Goal: Task Accomplishment & Management: Use online tool/utility

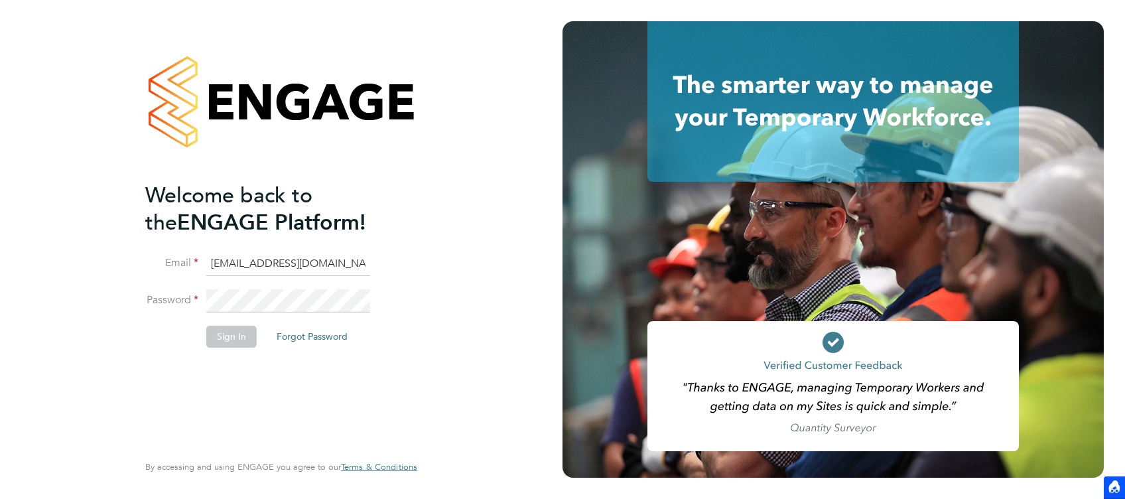
click at [218, 265] on input "jade@thornbaker.co.uk" at bounding box center [288, 264] width 164 height 24
type input "fm@thornbaker.co.uk"
click at [247, 340] on button "Sign In" at bounding box center [231, 336] width 50 height 21
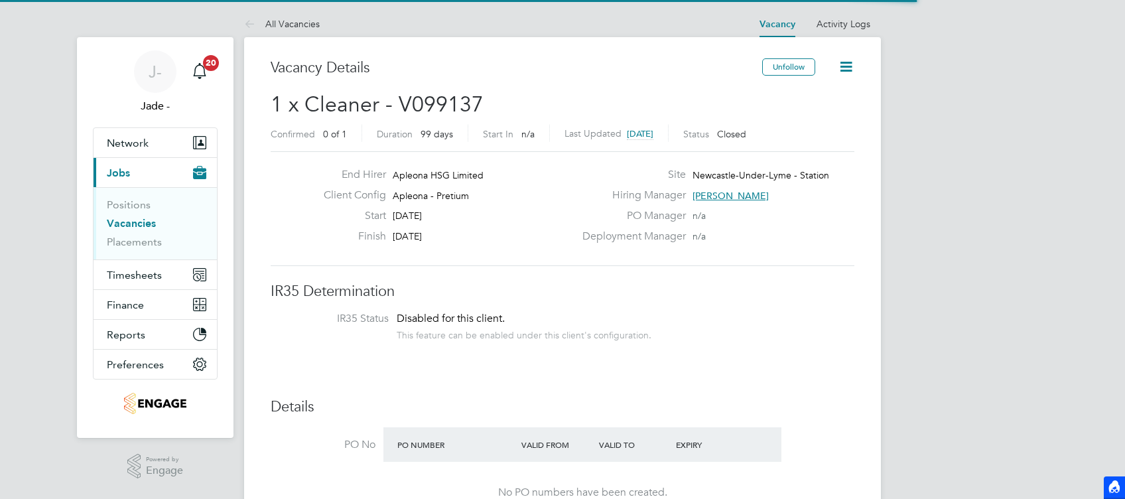
scroll to position [40, 92]
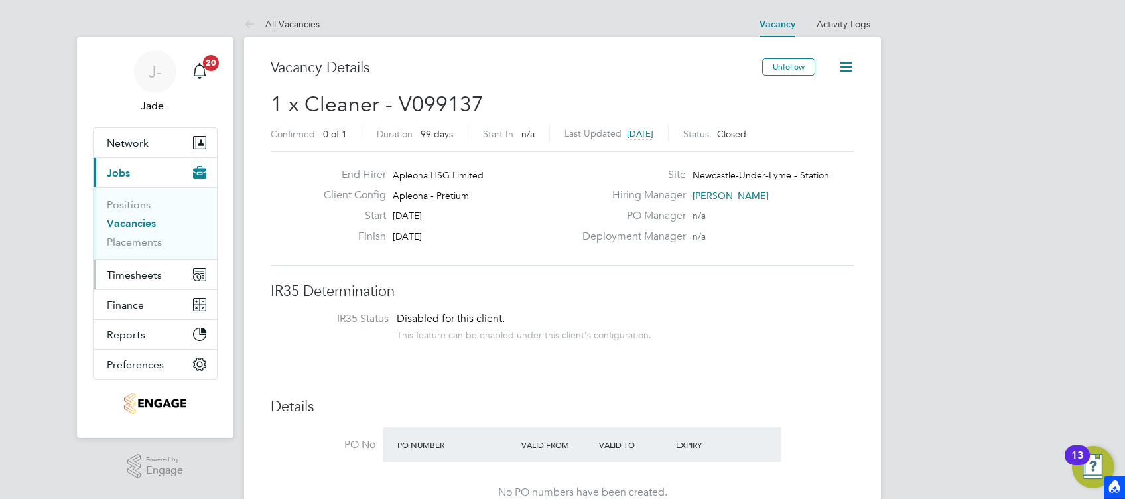
click at [157, 265] on button "Timesheets" at bounding box center [154, 274] width 123 height 29
click at [137, 272] on span "Timesheets" at bounding box center [134, 275] width 55 height 13
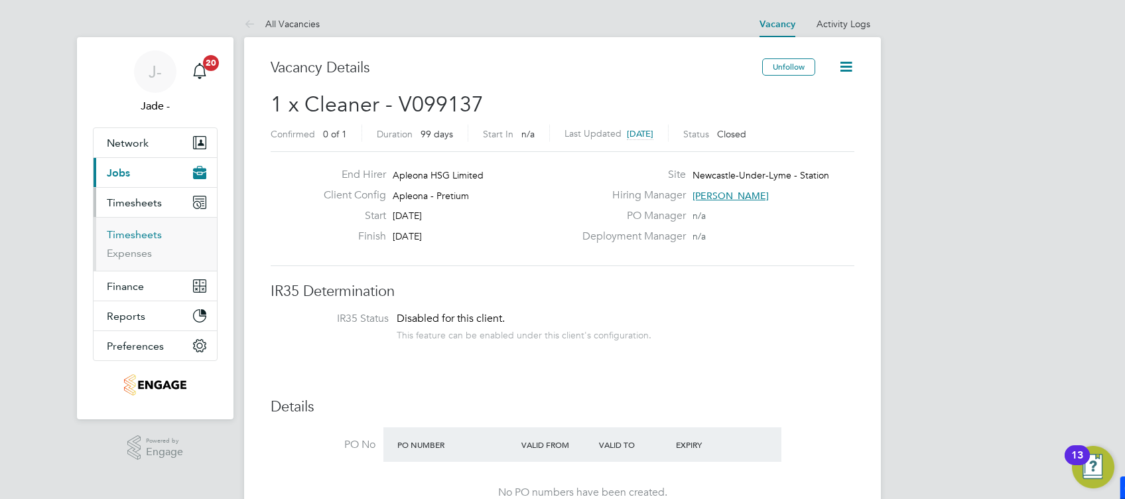
click at [149, 237] on link "Timesheets" at bounding box center [134, 234] width 55 height 13
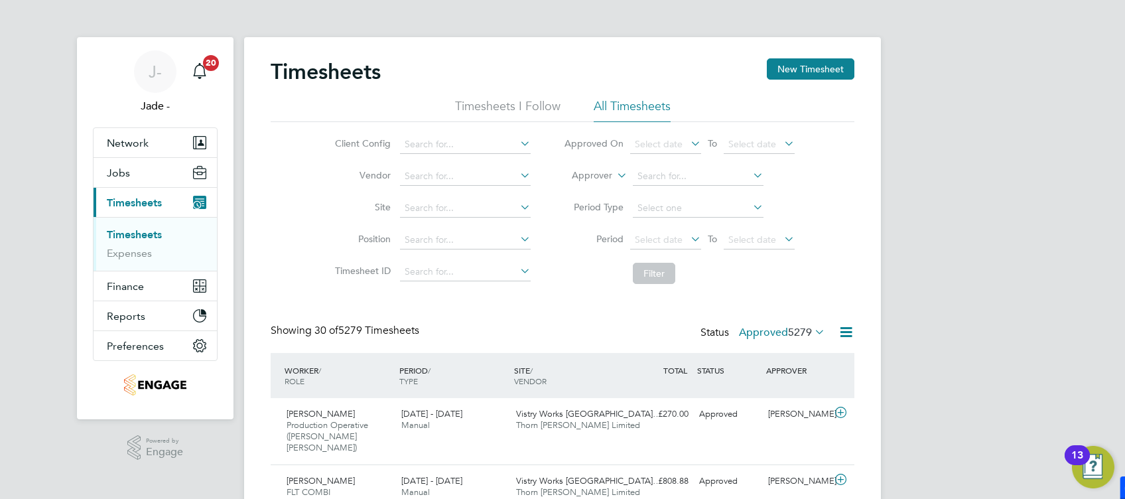
click at [517, 143] on icon at bounding box center [517, 143] width 0 height 19
click at [456, 197] on li "Apleona - Pretium" at bounding box center [485, 199] width 172 height 18
type input "Apleona - Pretium"
click at [643, 240] on span "Select date" at bounding box center [659, 239] width 48 height 12
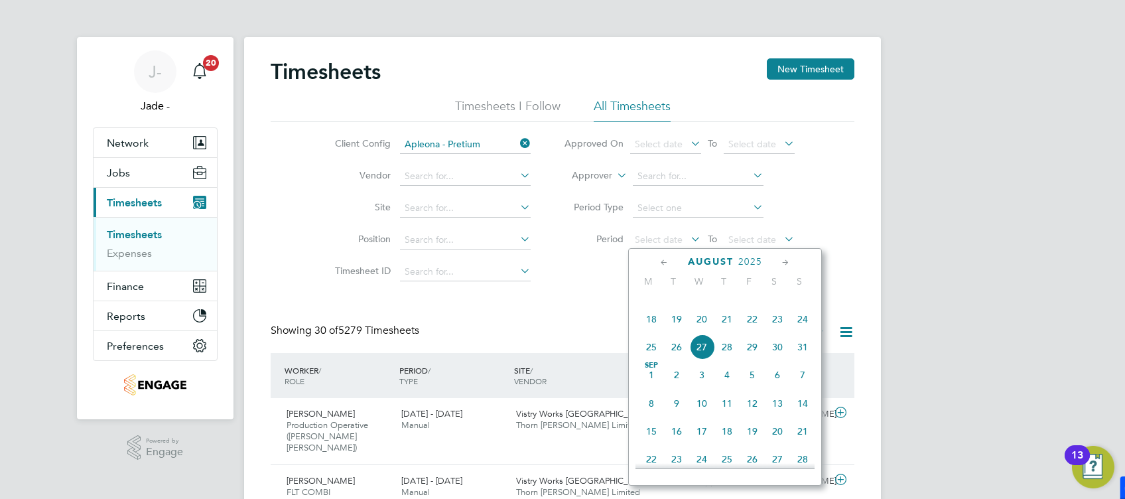
click at [778, 304] on span "16" at bounding box center [777, 290] width 25 height 25
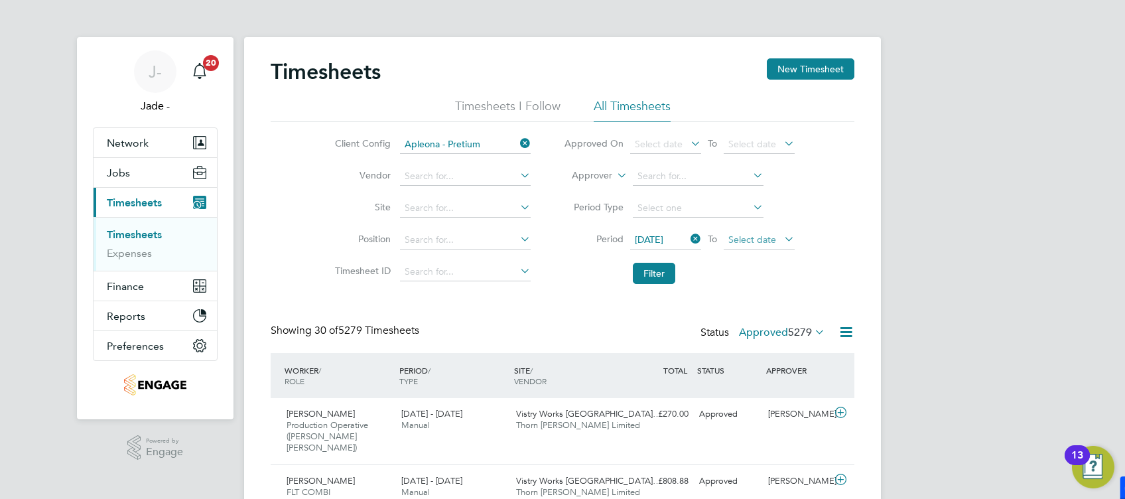
click at [752, 240] on span "Select date" at bounding box center [752, 239] width 48 height 12
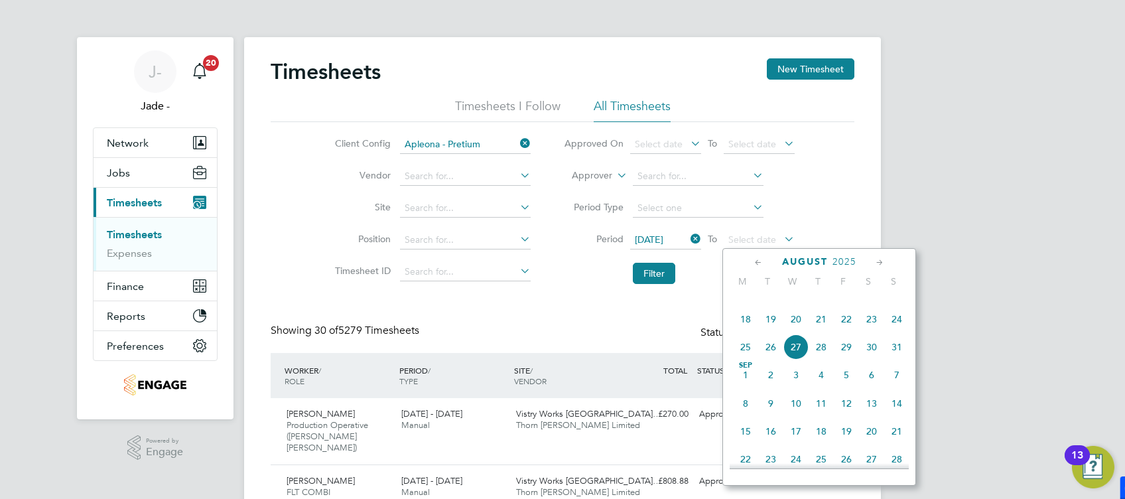
click at [847, 332] on span "22" at bounding box center [846, 318] width 25 height 25
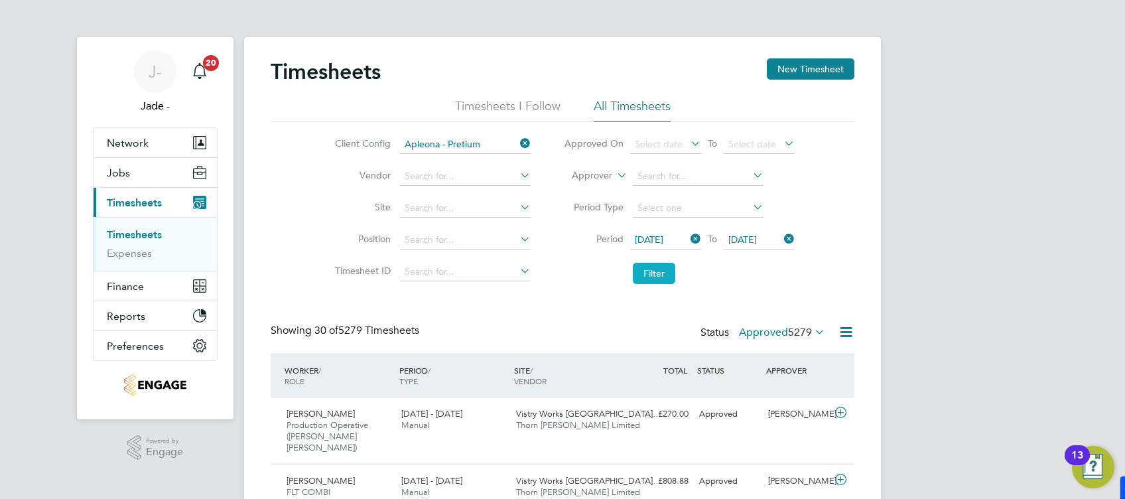
click at [651, 265] on button "Filter" at bounding box center [654, 273] width 42 height 21
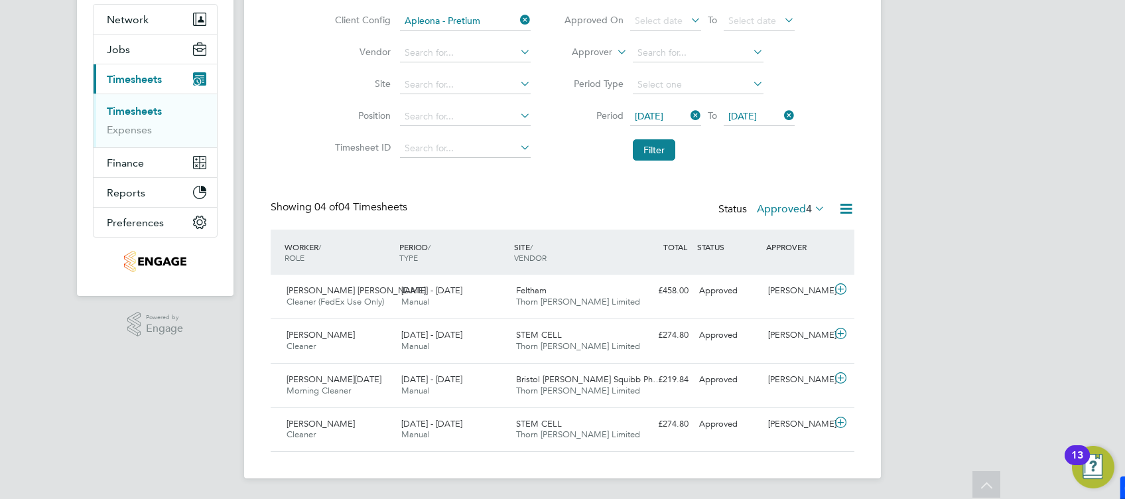
click at [850, 210] on icon at bounding box center [845, 208] width 17 height 17
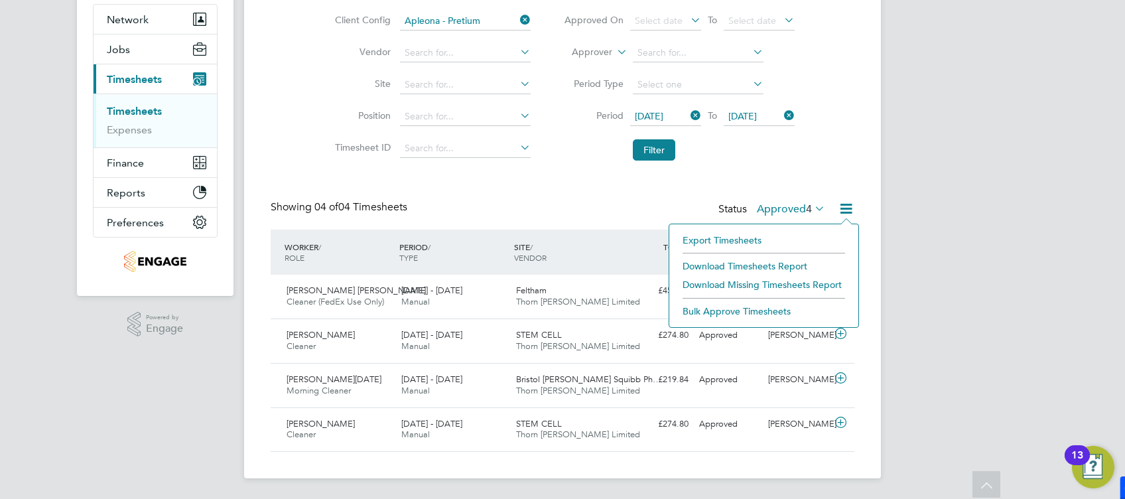
click at [748, 264] on li "Download Timesheets Report" at bounding box center [764, 266] width 176 height 19
